Goal: Task Accomplishment & Management: Manage account settings

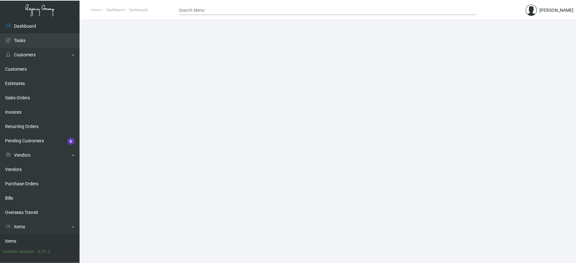
click at [21, 238] on link "Items" at bounding box center [40, 241] width 80 height 14
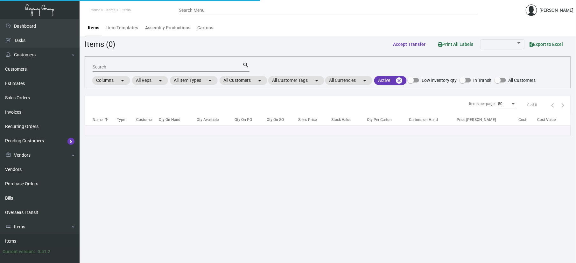
click at [122, 66] on input "Search" at bounding box center [168, 67] width 150 height 5
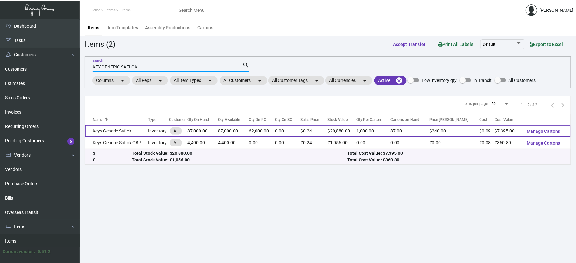
type input "KEY GENERIC SAFLOK"
click at [119, 132] on td "Keys Generic Saflok" at bounding box center [116, 131] width 63 height 12
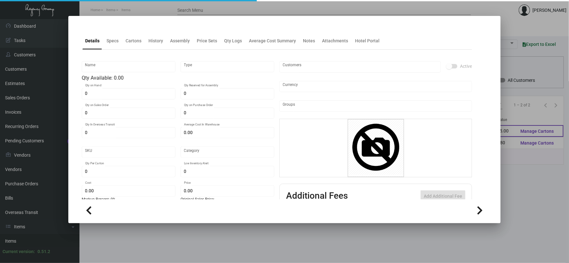
type input "Keys Generic Saflok"
type input "Inventory"
type input "87,000"
type input "62,000"
type input "186,000"
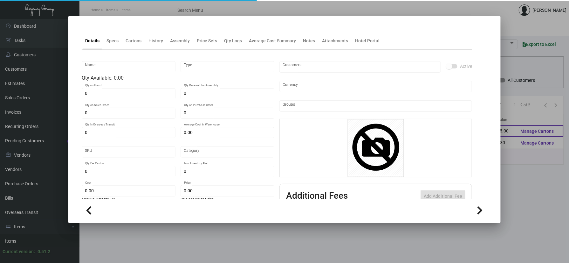
type input "$ 0.5075"
type input "2647"
type input "Standard"
type input "1,000"
type input "15,000"
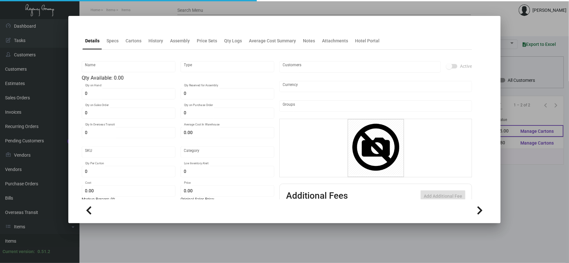
type input "$ 0.085"
type input "$ 0.24"
type textarea "Key Cards - GENERIC: size CR80, #30 mill white Generic PVC plastic card, RFID c…"
checkbox input "true"
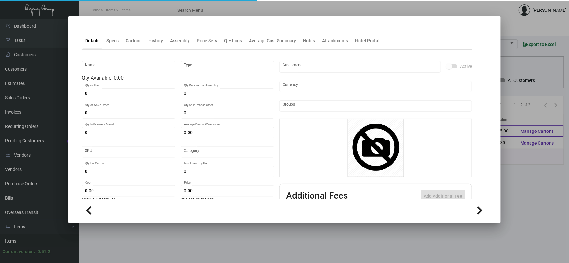
checkbox input "true"
type input "United States Dollar $"
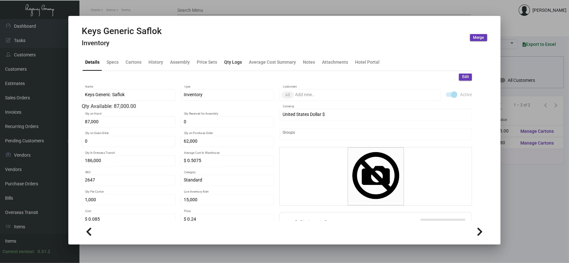
click at [231, 55] on div "Qty Logs" at bounding box center [233, 61] width 23 height 15
